Goal: Task Accomplishment & Management: Manage account settings

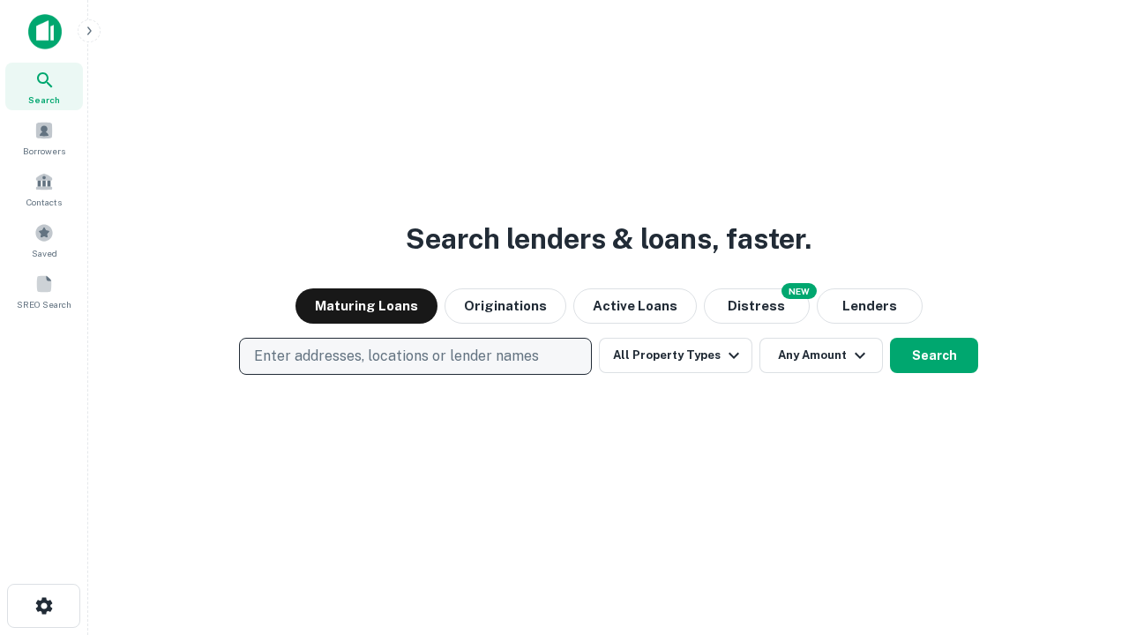
click at [415, 356] on p "Enter addresses, locations or lender names" at bounding box center [396, 356] width 285 height 21
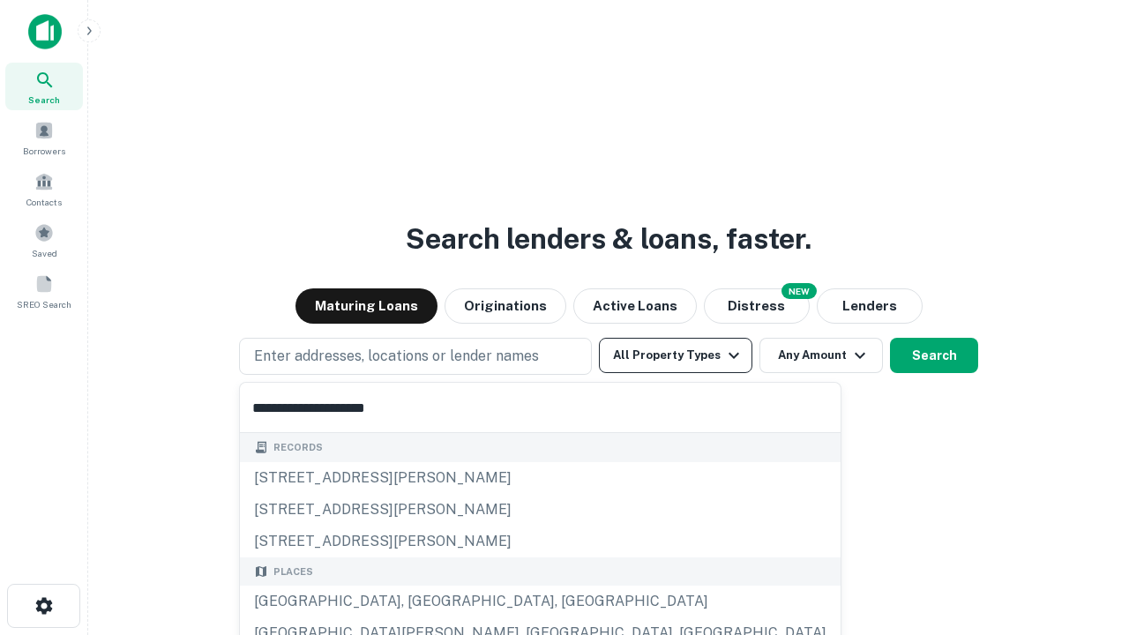
click at [422, 602] on div "[GEOGRAPHIC_DATA], [GEOGRAPHIC_DATA], [GEOGRAPHIC_DATA]" at bounding box center [540, 602] width 601 height 32
click at [676, 356] on button "All Property Types" at bounding box center [676, 355] width 154 height 35
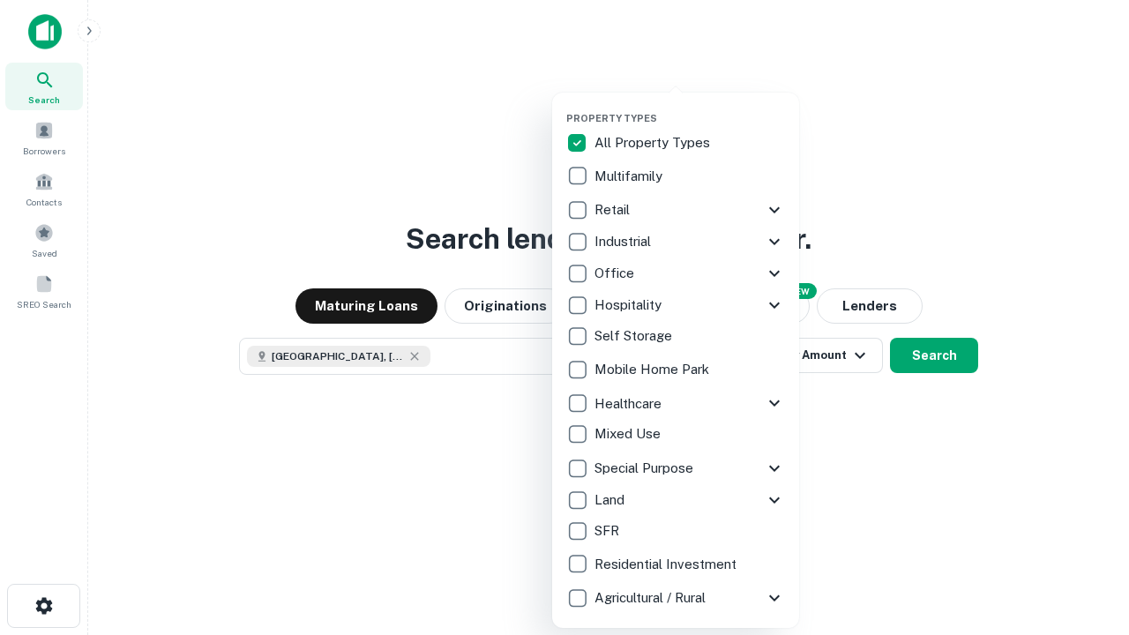
click at [690, 107] on button "button" at bounding box center [689, 107] width 247 height 1
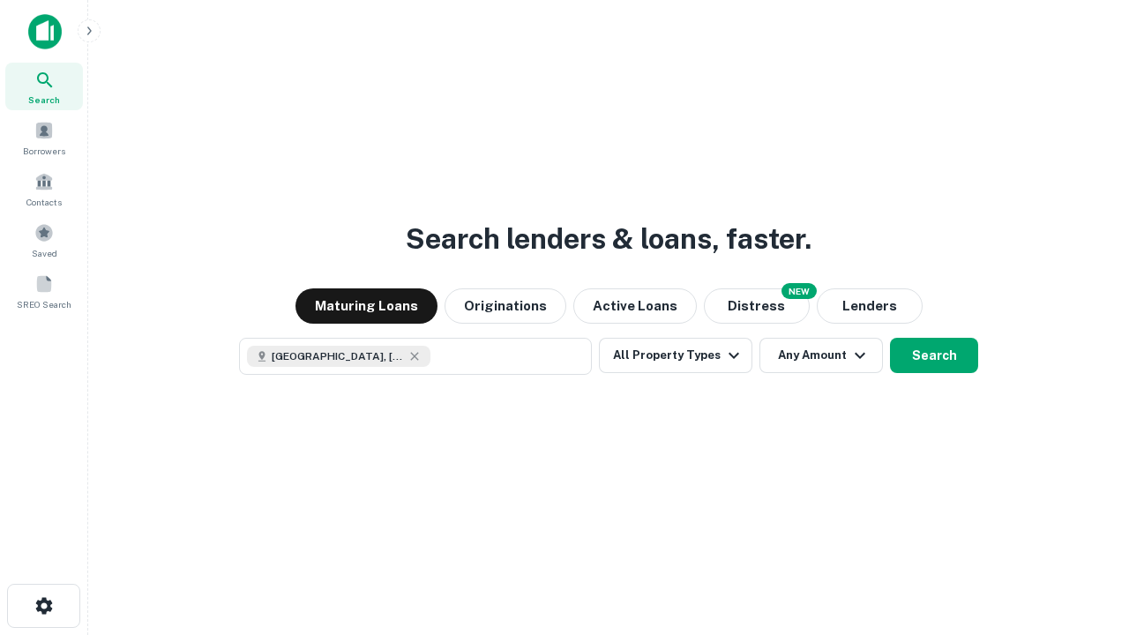
scroll to position [28, 0]
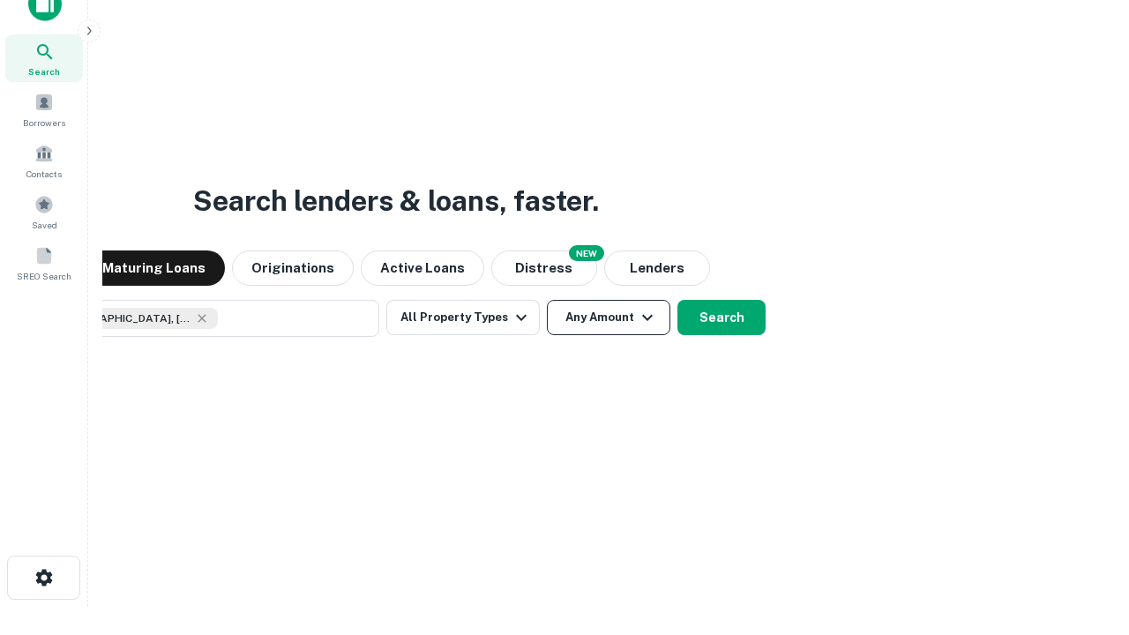
click at [547, 300] on button "Any Amount" at bounding box center [609, 317] width 124 height 35
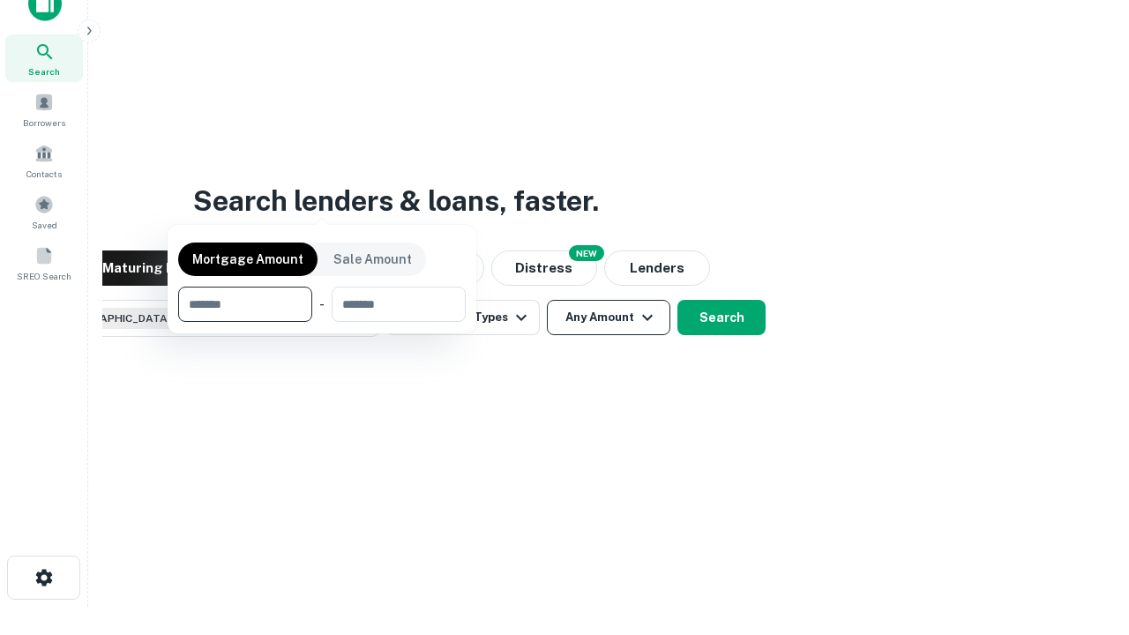
scroll to position [127, 499]
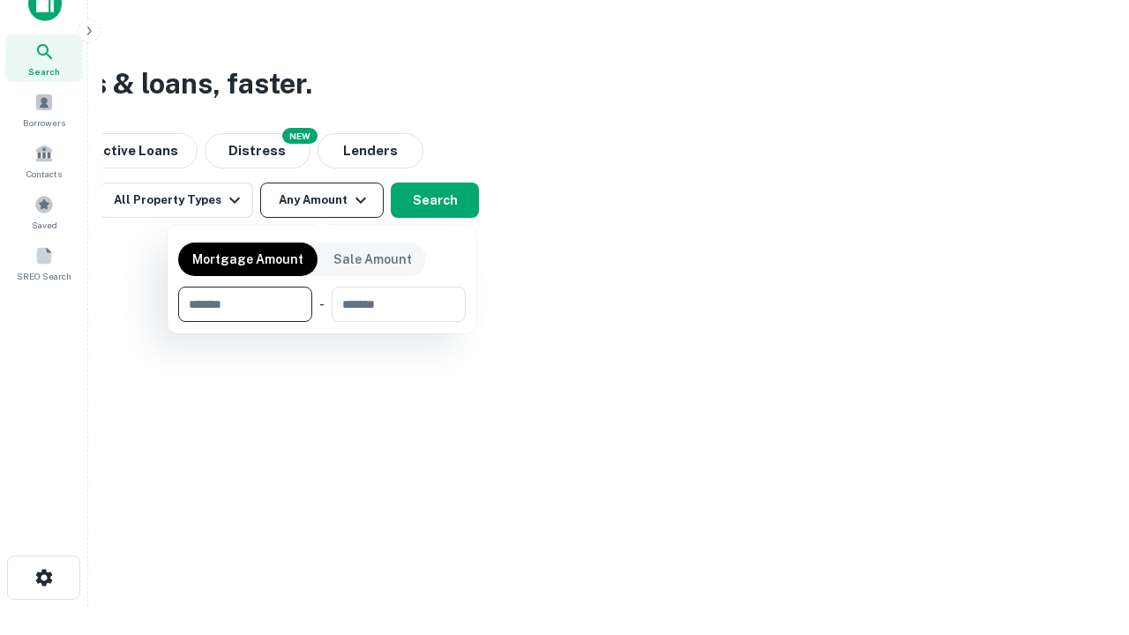
type input "*******"
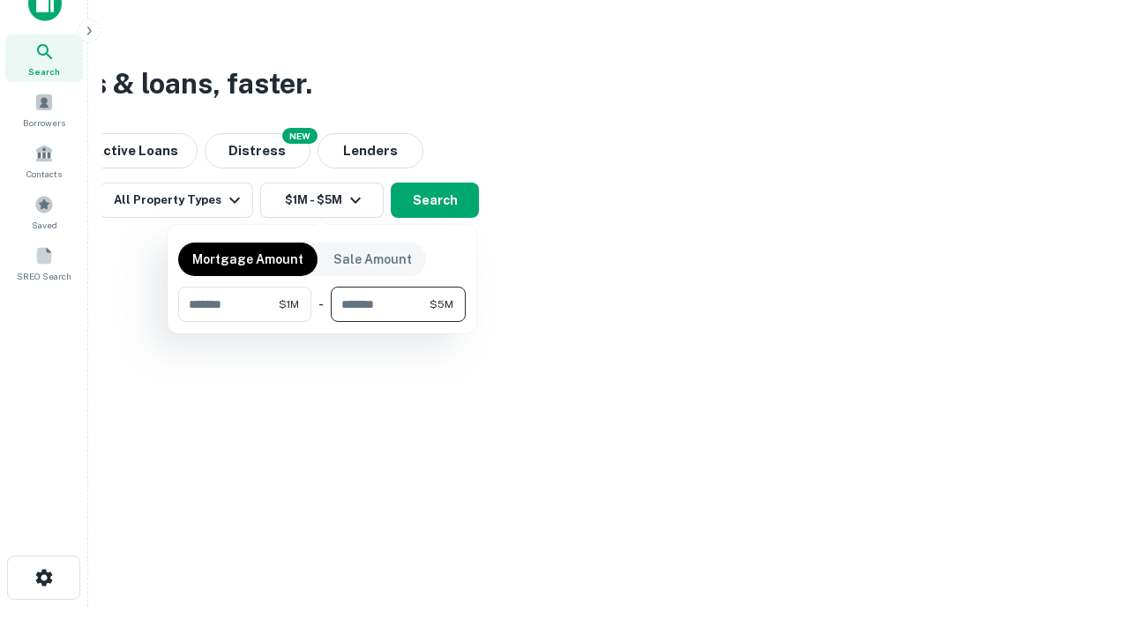
type input "*******"
click at [322, 322] on button "button" at bounding box center [322, 322] width 288 height 1
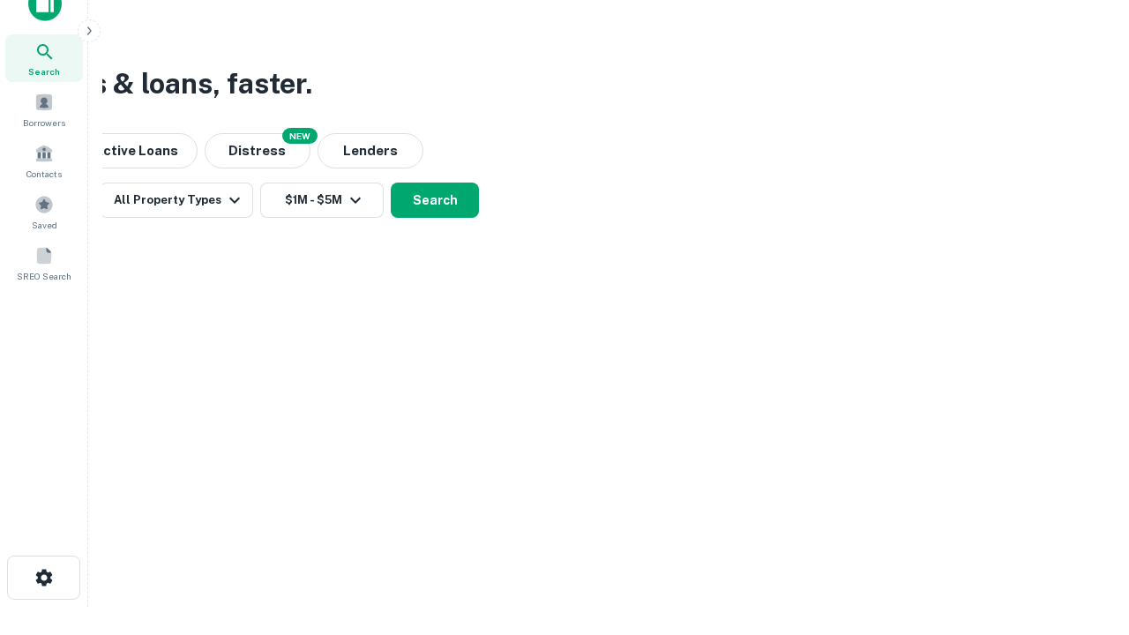
scroll to position [10, 326]
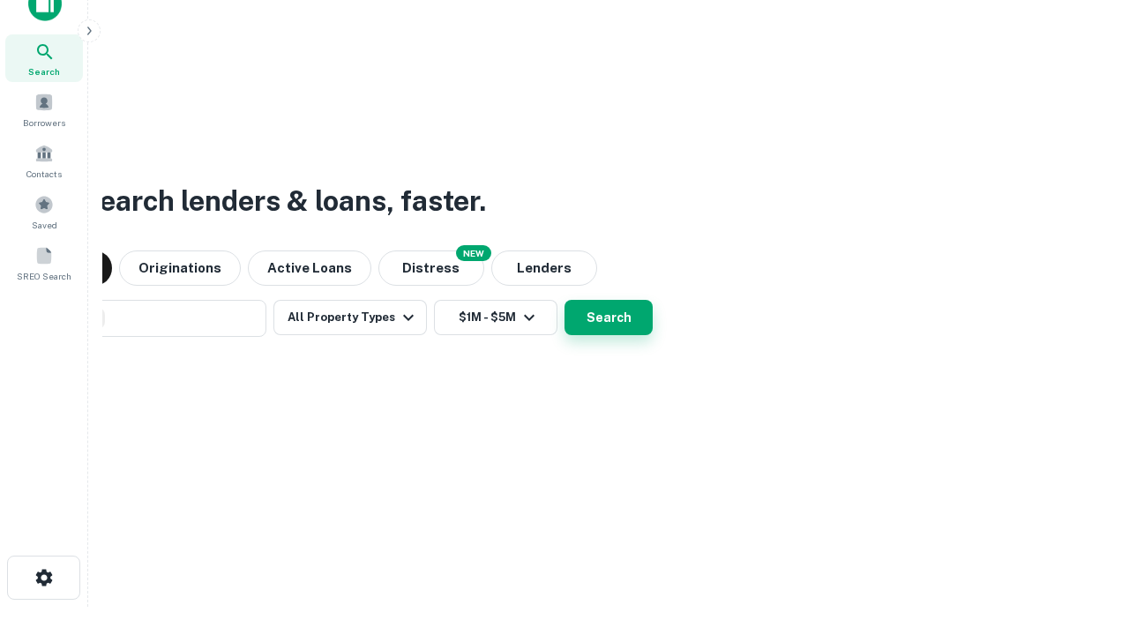
click at [565, 300] on button "Search" at bounding box center [609, 317] width 88 height 35
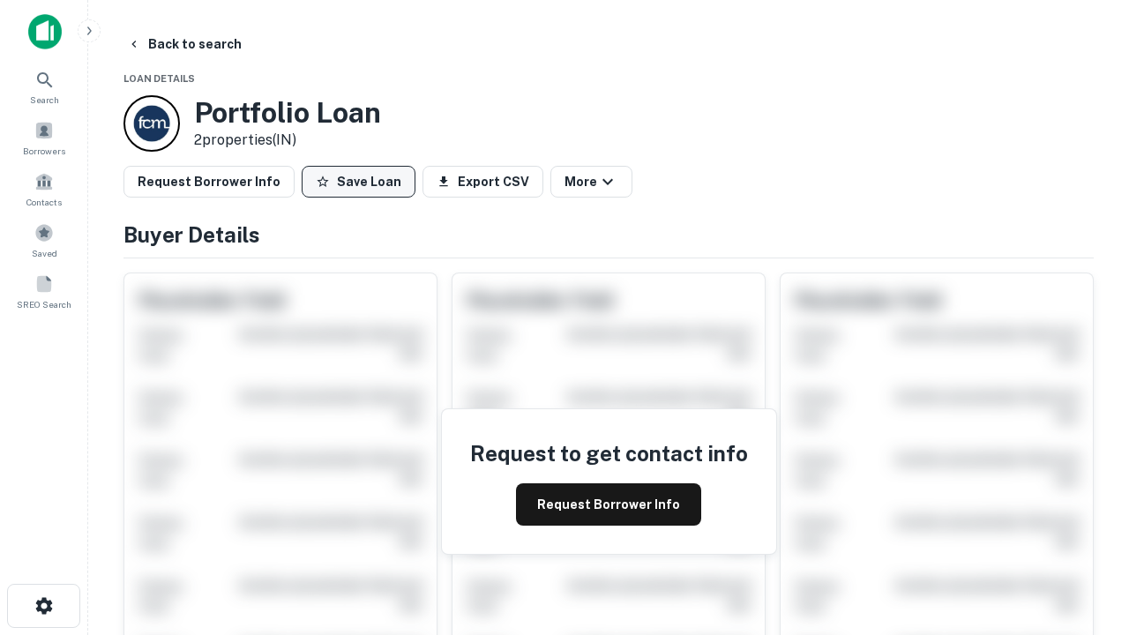
click at [358, 182] on button "Save Loan" at bounding box center [359, 182] width 114 height 32
click at [363, 182] on button "Loan Saved" at bounding box center [363, 182] width 122 height 32
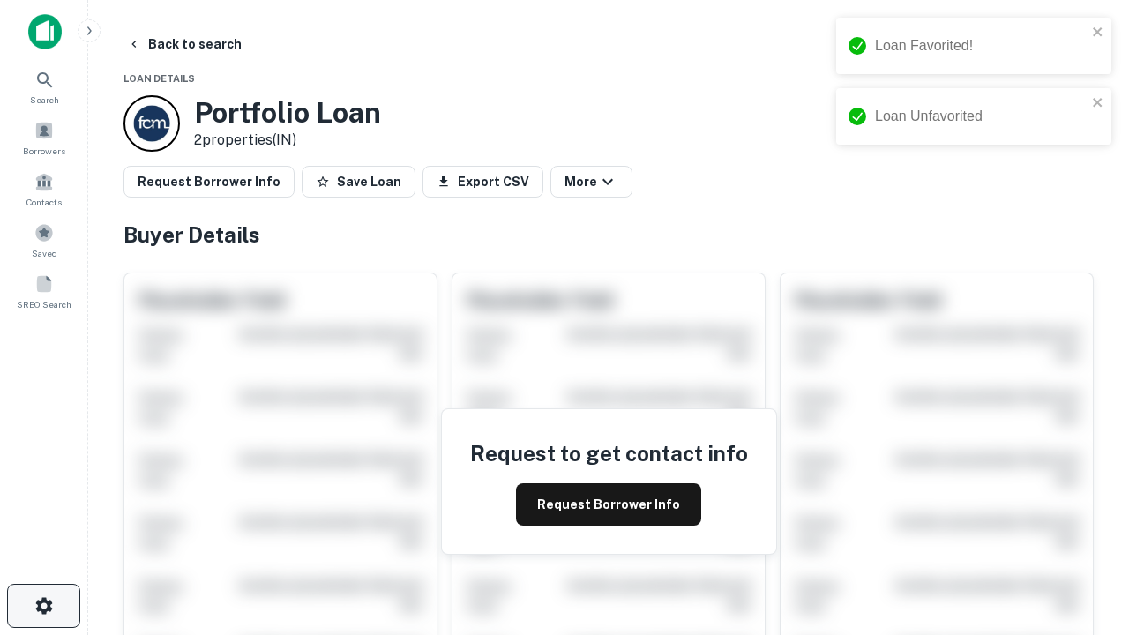
click at [43, 606] on icon "button" at bounding box center [44, 606] width 21 height 21
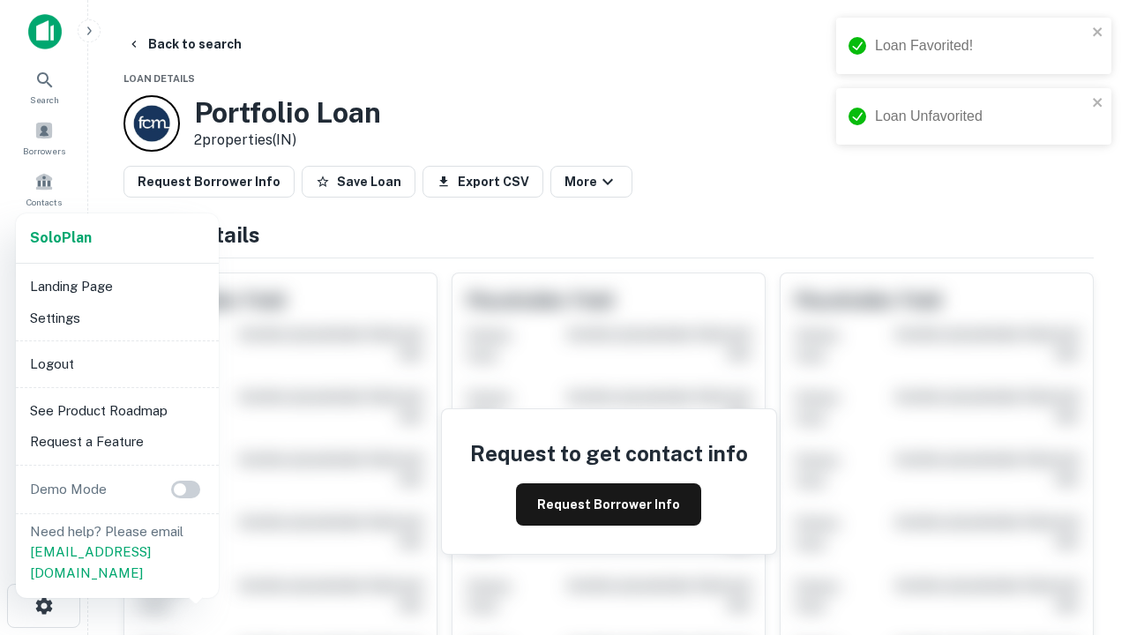
click at [116, 363] on li "Logout" at bounding box center [117, 364] width 189 height 32
